Goal: Find specific page/section: Find specific page/section

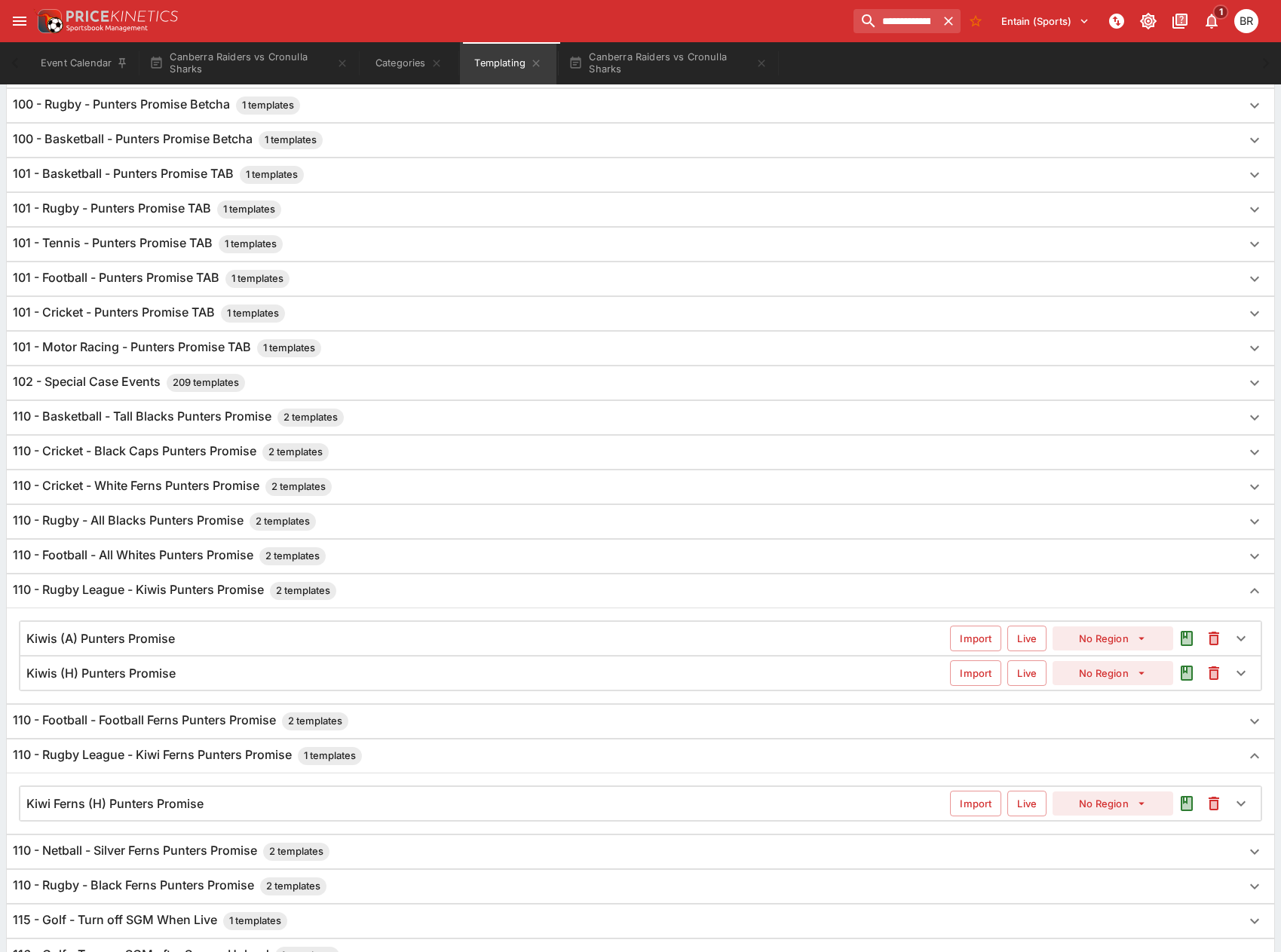
scroll to position [452, 0]
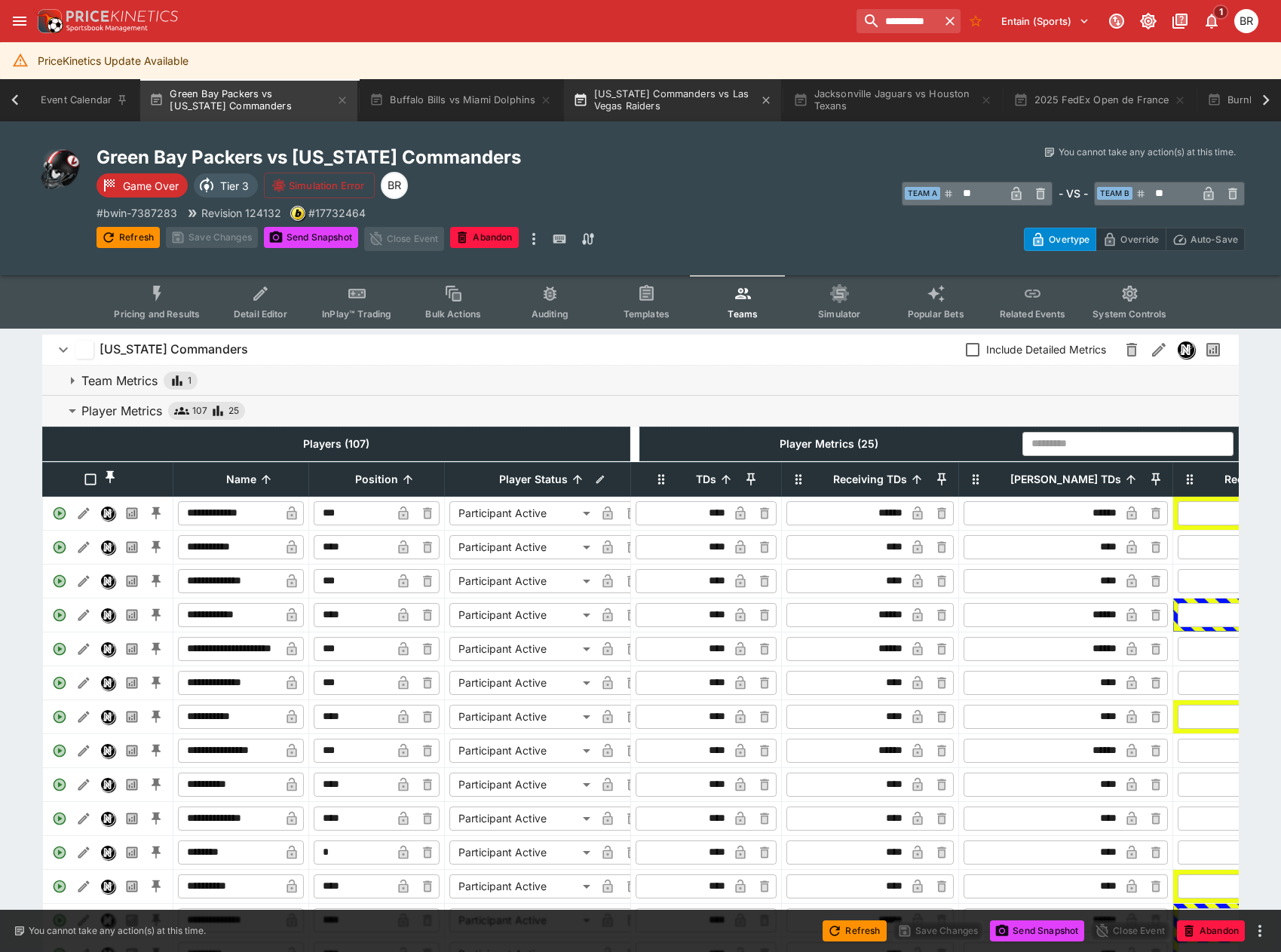
scroll to position [452, 0]
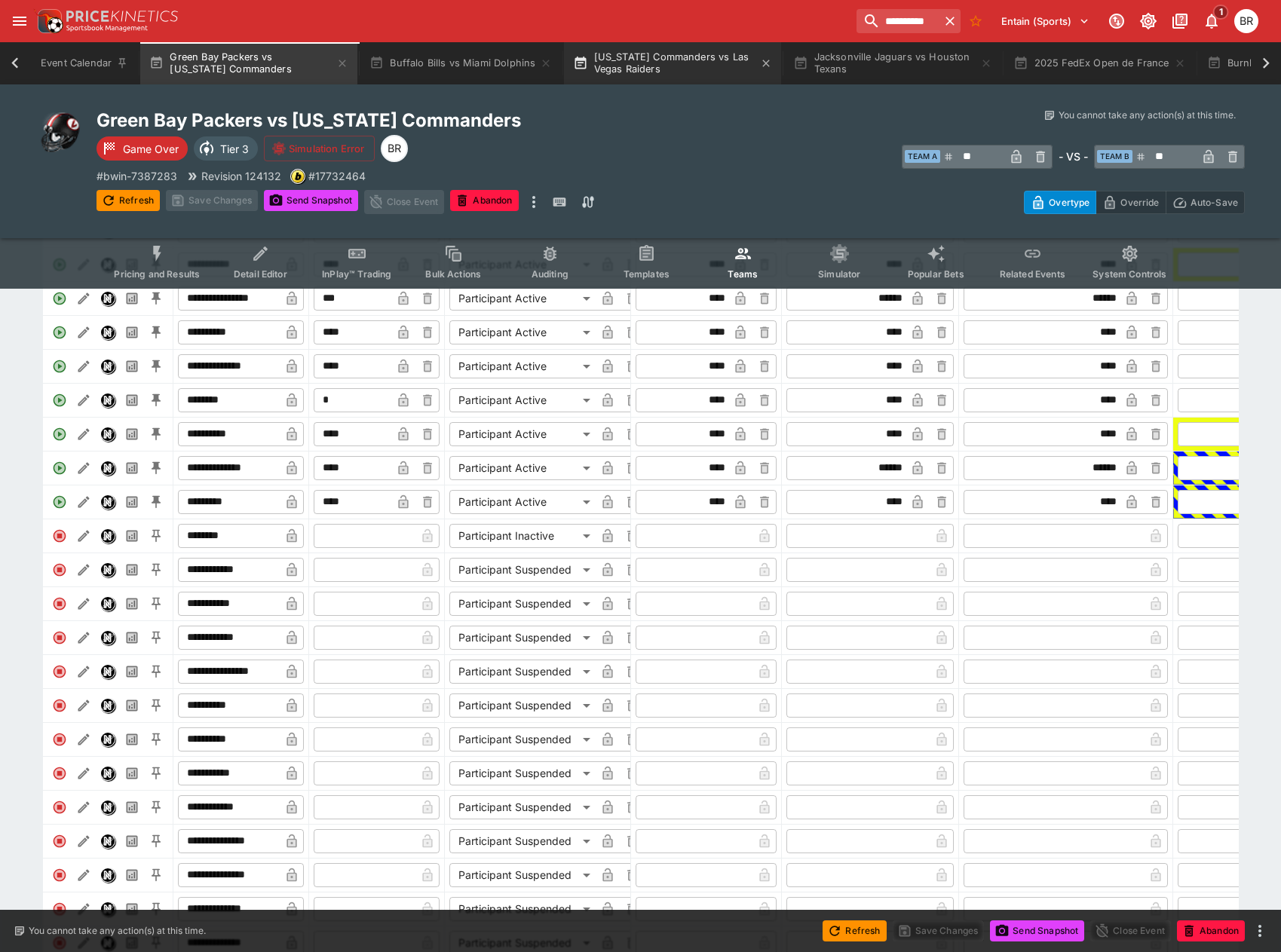
click at [581, 79] on button "Washington Commanders vs Las Vegas Raiders" at bounding box center [672, 63] width 217 height 42
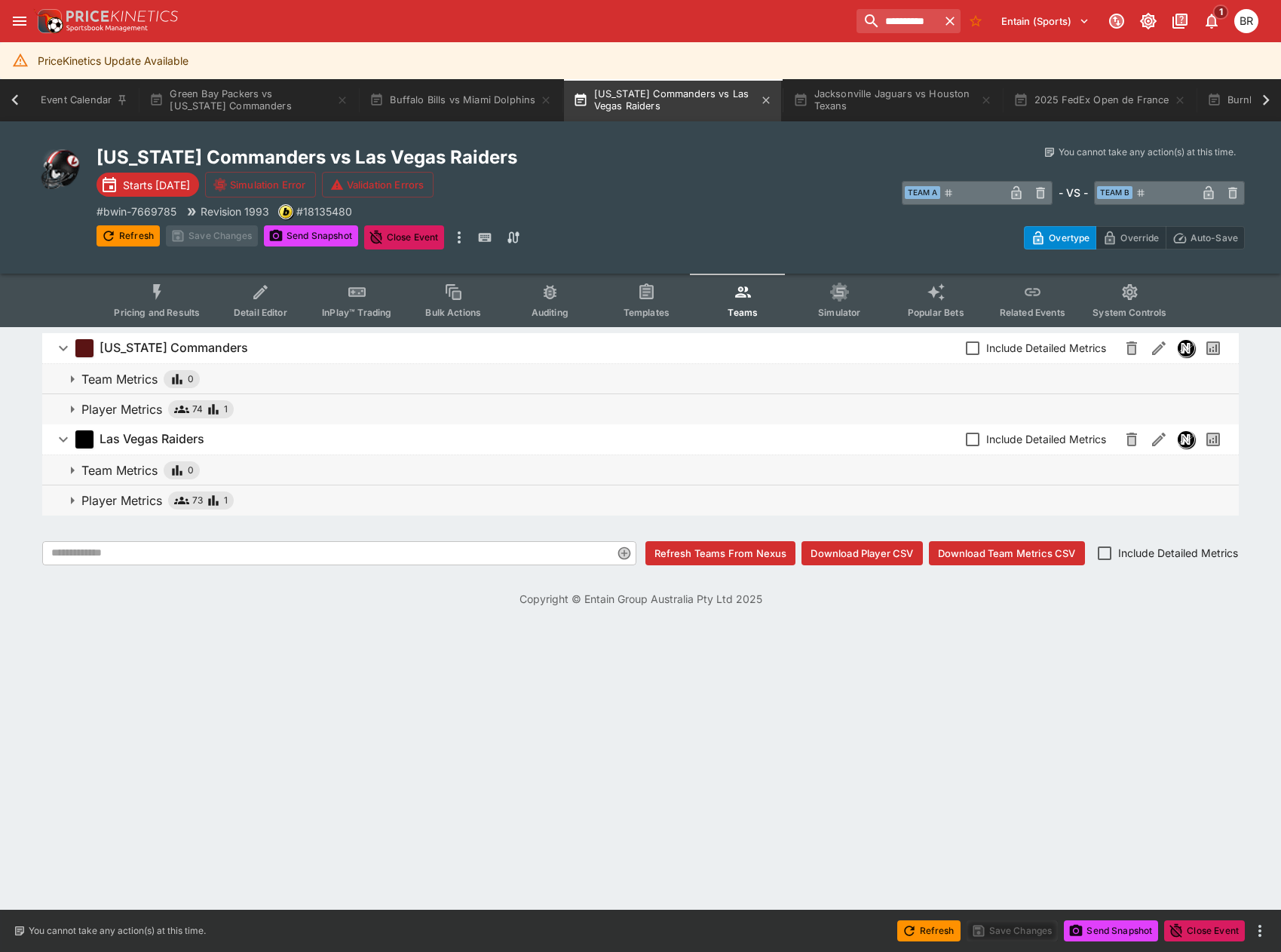
scroll to position [0, 110]
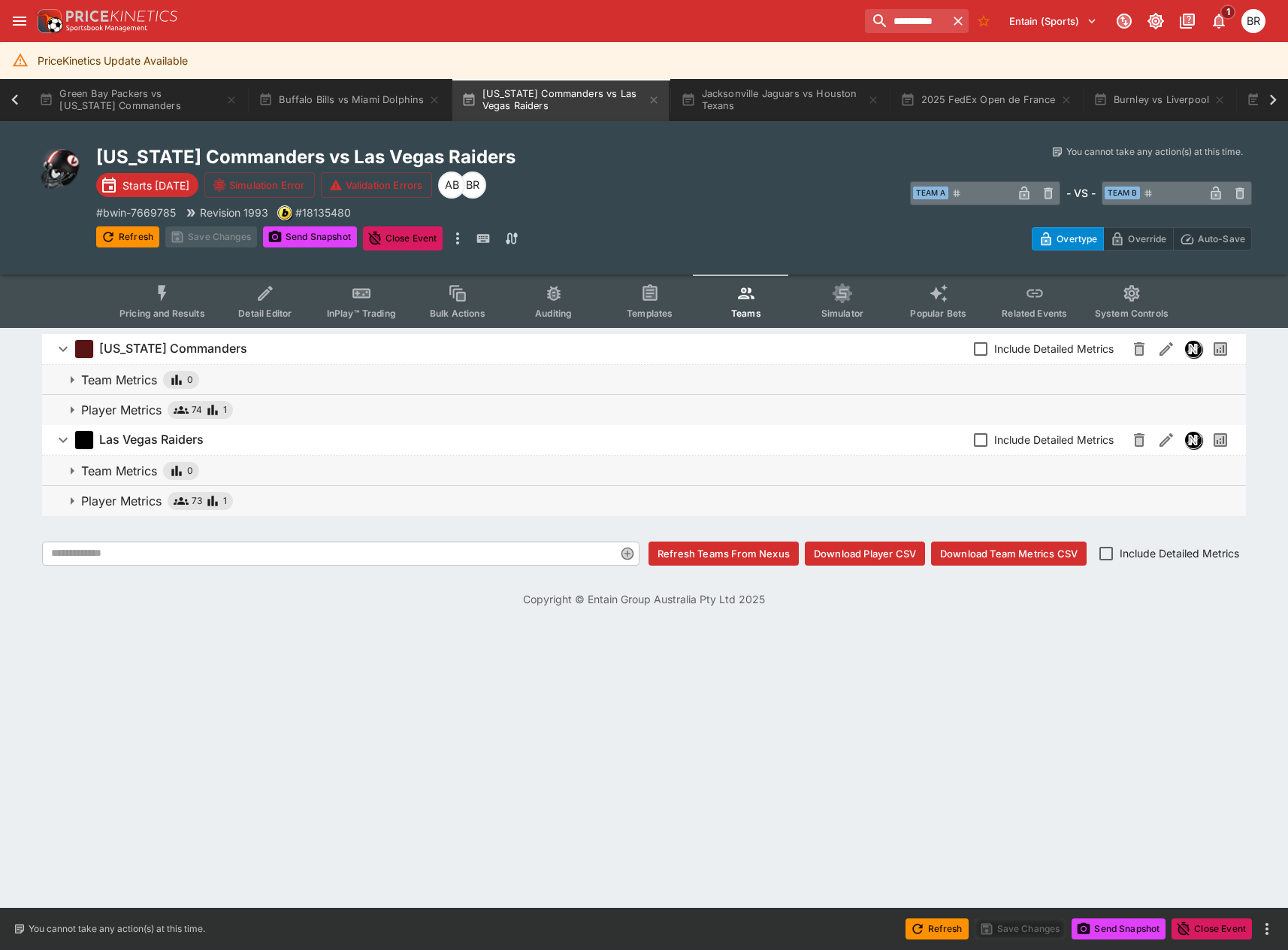
click at [625, 290] on button "Templates" at bounding box center [650, 301] width 96 height 53
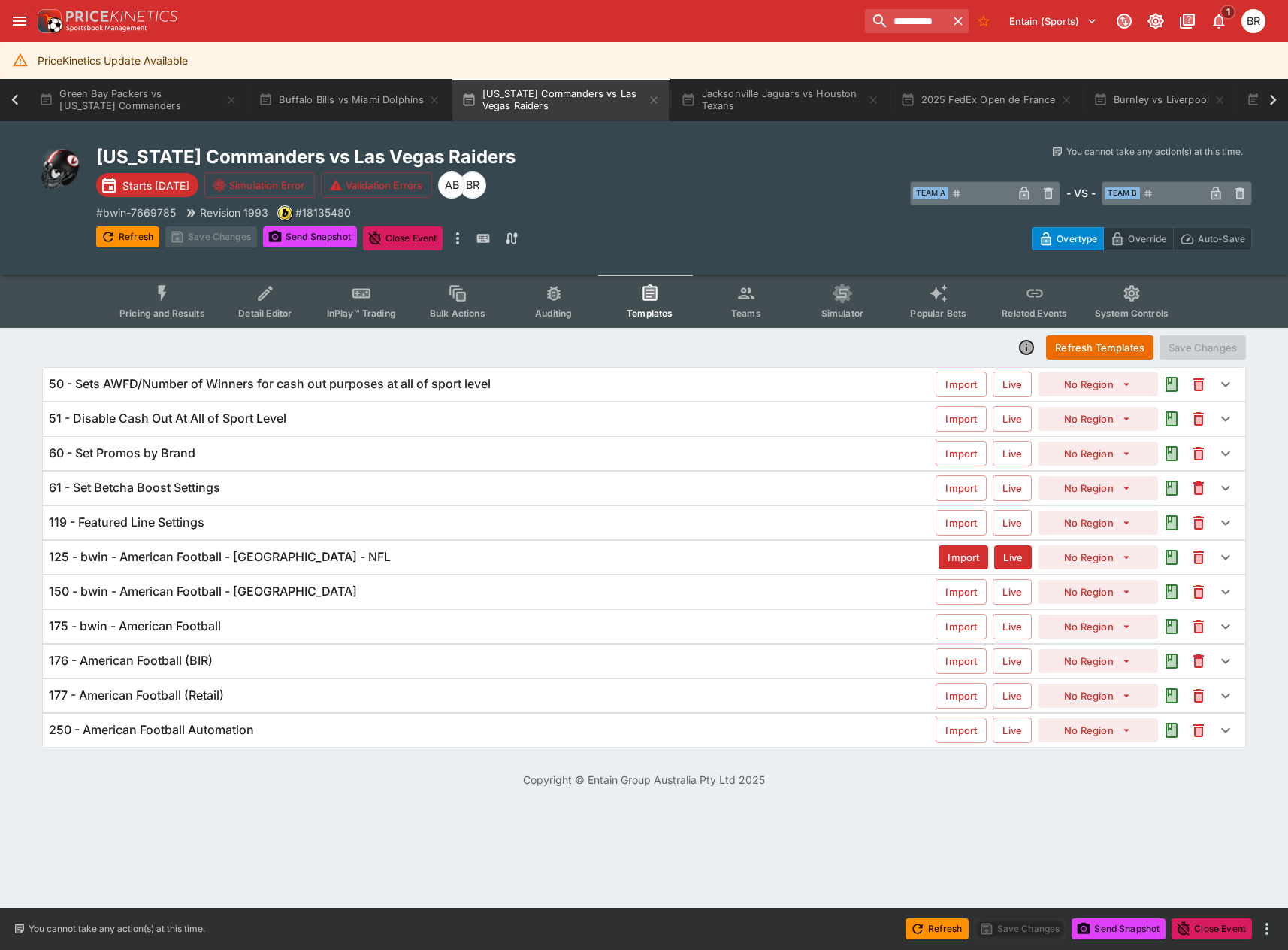
click at [525, 529] on div "119 - Featured Line Settings" at bounding box center [492, 522] width 887 height 16
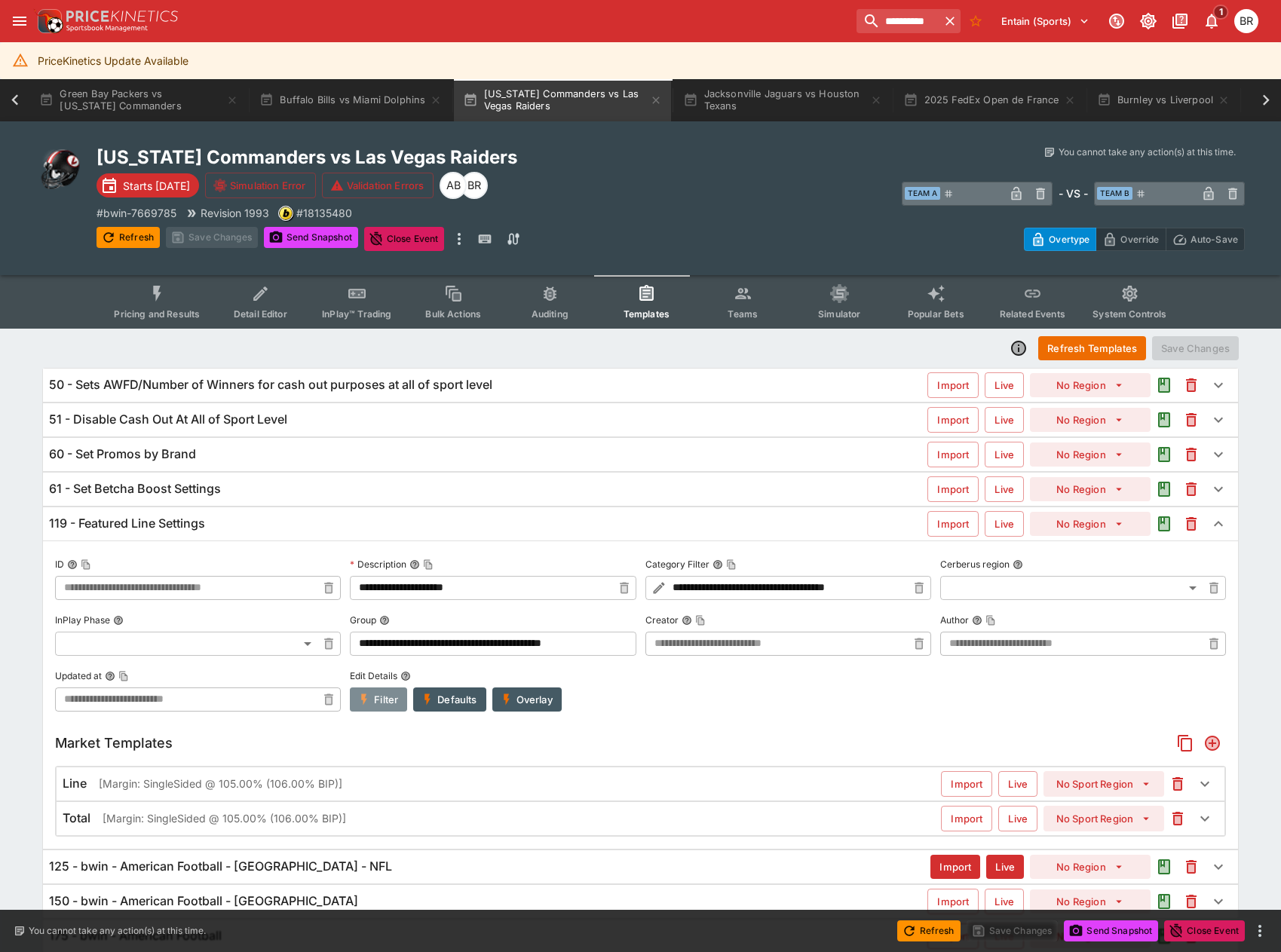
click at [372, 692] on button "Filter" at bounding box center [378, 699] width 57 height 25
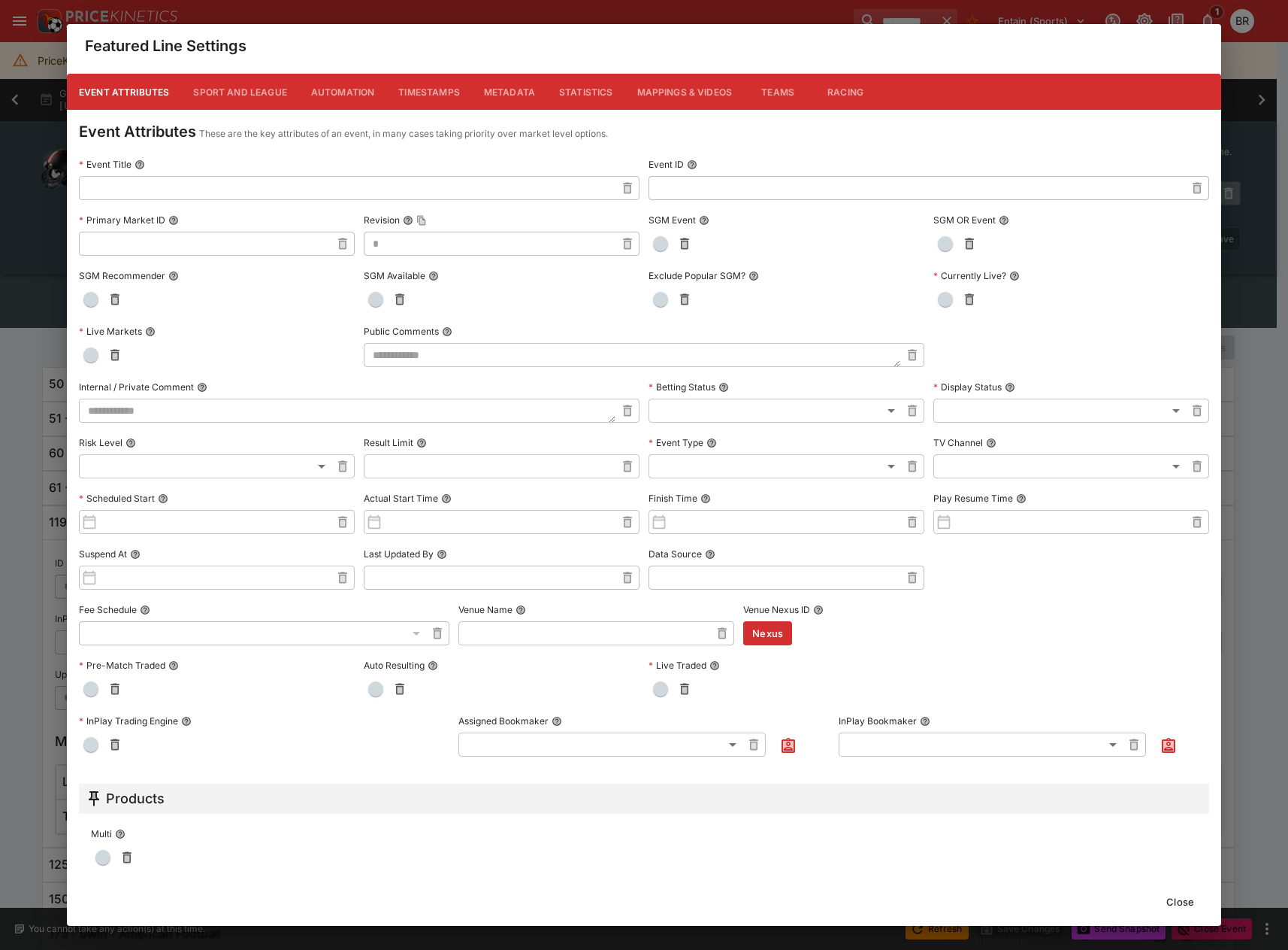
click at [1161, 889] on button "Close" at bounding box center [1180, 901] width 46 height 25
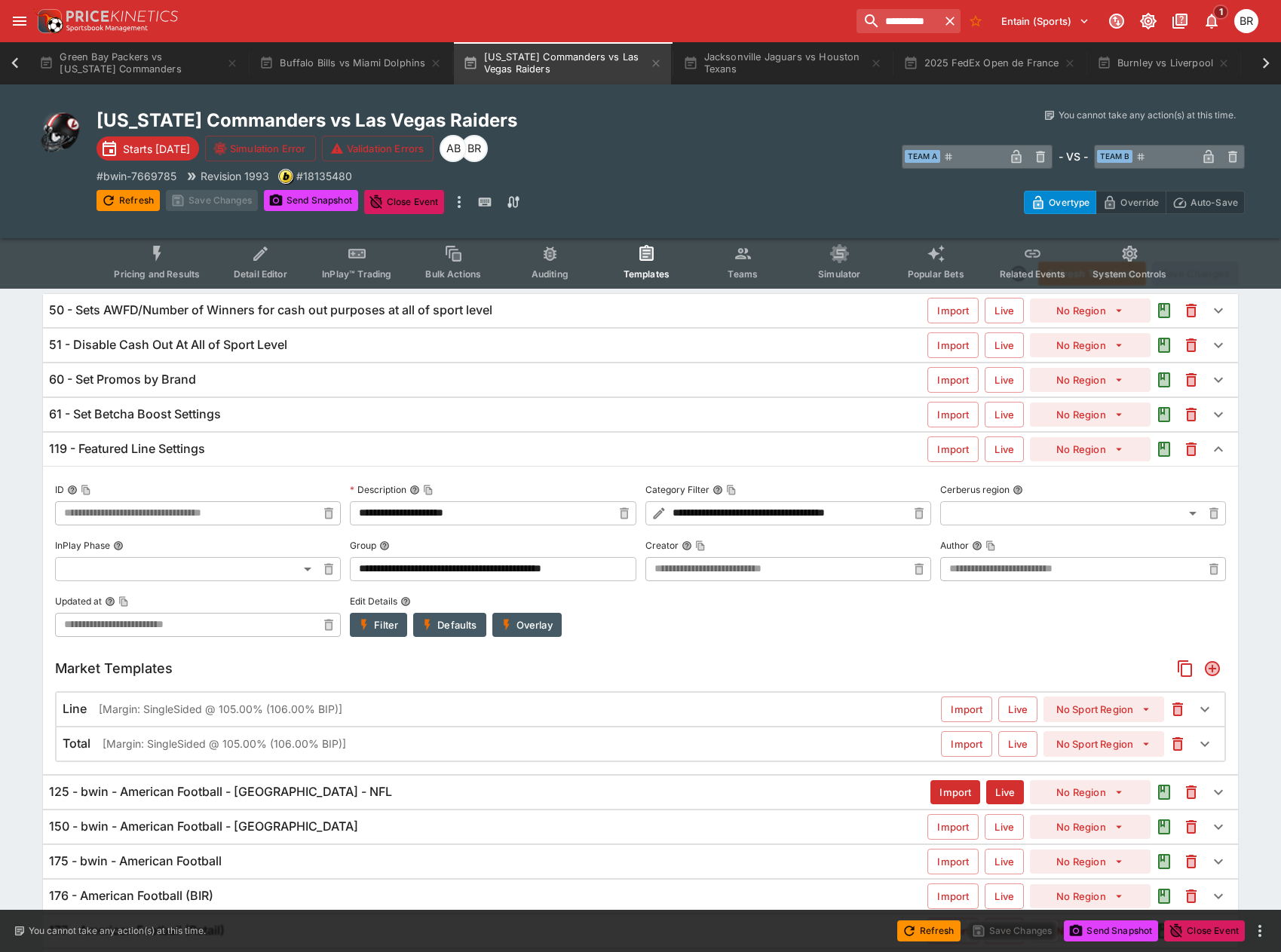
scroll to position [76, 0]
click at [202, 19] on div "**********" at bounding box center [648, 22] width 1230 height 33
